Goal: Task Accomplishment & Management: Use online tool/utility

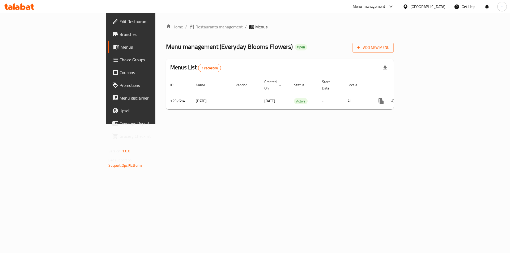
click at [120, 33] on span "Branches" at bounding box center [153, 34] width 67 height 6
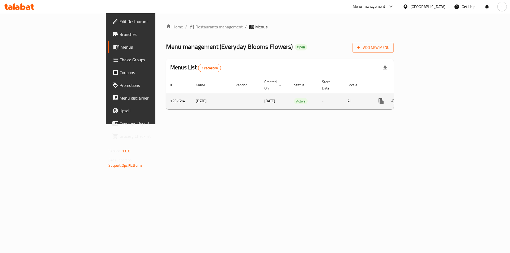
click at [423, 98] on icon "enhanced table" at bounding box center [419, 101] width 6 height 6
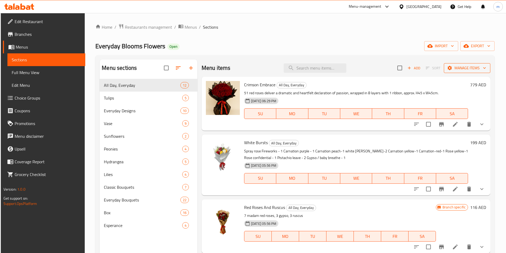
click at [457, 67] on span "Manage items" at bounding box center [467, 68] width 38 height 7
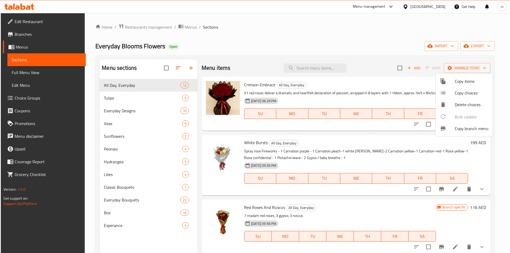
click at [471, 129] on span "Copy branch menu" at bounding box center [472, 128] width 34 height 6
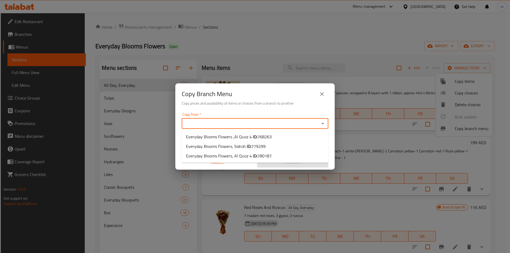
click at [234, 120] on input "Copy from   *" at bounding box center [250, 123] width 135 height 7
click at [260, 147] on span "779299" at bounding box center [258, 146] width 14 height 8
type input "Everyday Blooms Flowers, Sidroh"
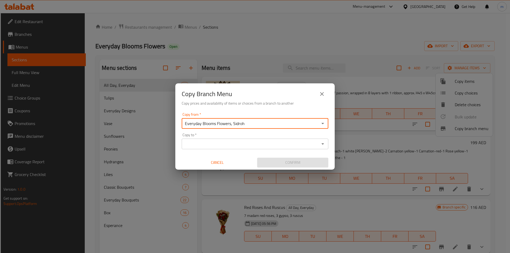
click at [216, 144] on input "Copy to   *" at bounding box center [250, 143] width 135 height 7
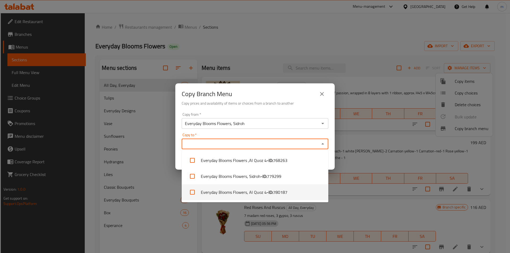
drag, startPoint x: 281, startPoint y: 193, endPoint x: 286, endPoint y: 204, distance: 11.9
click at [281, 193] on span "780187" at bounding box center [280, 192] width 14 height 6
checkbox input "true"
click at [285, 134] on div "Copy to   * Everyday Blooms Flowers, Al Quoz 4 Copy to *" at bounding box center [255, 141] width 147 height 16
click at [325, 144] on icon "Close" at bounding box center [323, 144] width 6 height 6
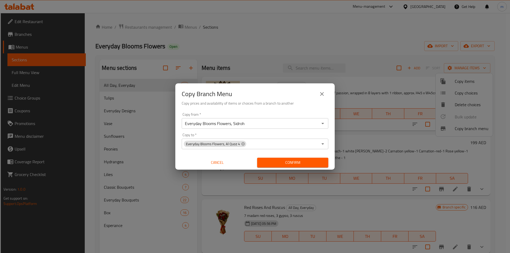
click at [325, 145] on icon "Open" at bounding box center [323, 144] width 6 height 6
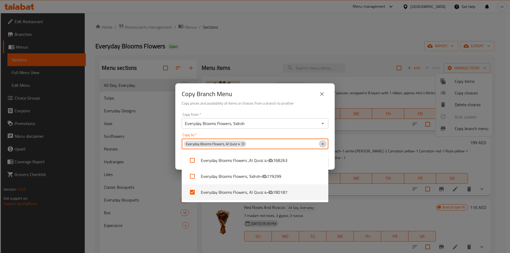
click at [325, 144] on icon "Close" at bounding box center [323, 144] width 6 height 6
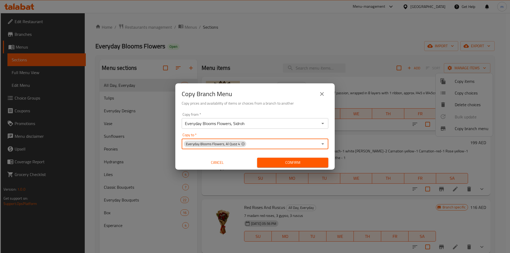
click at [294, 163] on span "Confirm" at bounding box center [292, 162] width 63 height 7
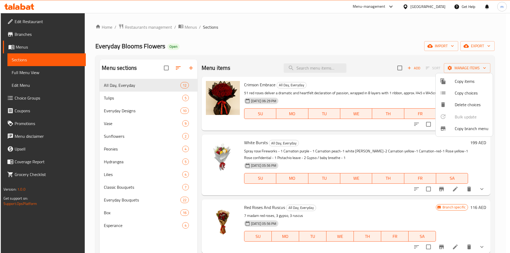
click at [190, 27] on div at bounding box center [255, 126] width 510 height 253
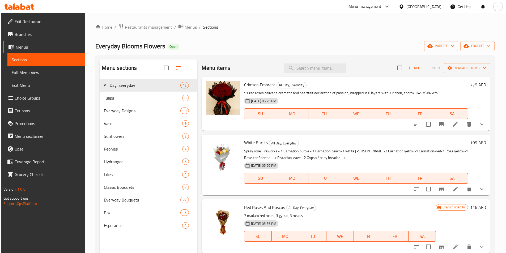
click at [190, 27] on span "Menus" at bounding box center [191, 27] width 12 height 6
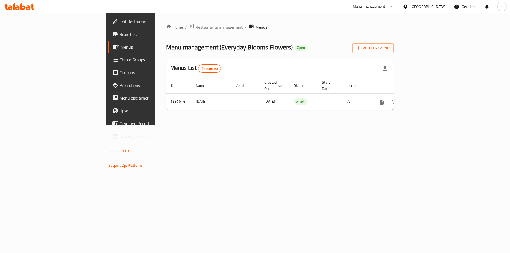
click at [121, 46] on span "Menus" at bounding box center [154, 47] width 66 height 6
click at [120, 37] on span "Branches" at bounding box center [153, 34] width 67 height 6
